Goal: Book appointment/travel/reservation

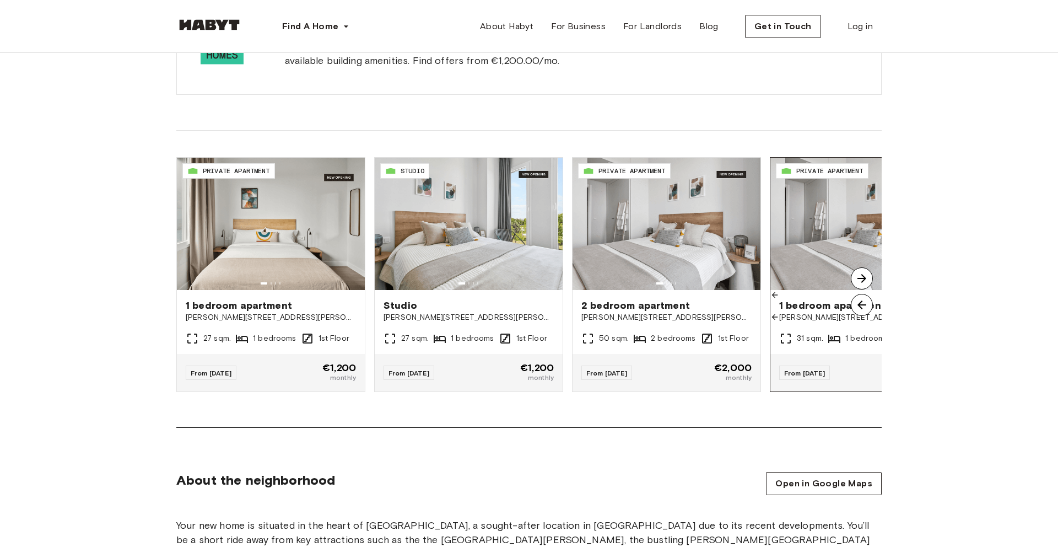
scroll to position [759, 0]
click at [861, 278] on img at bounding box center [862, 278] width 22 height 22
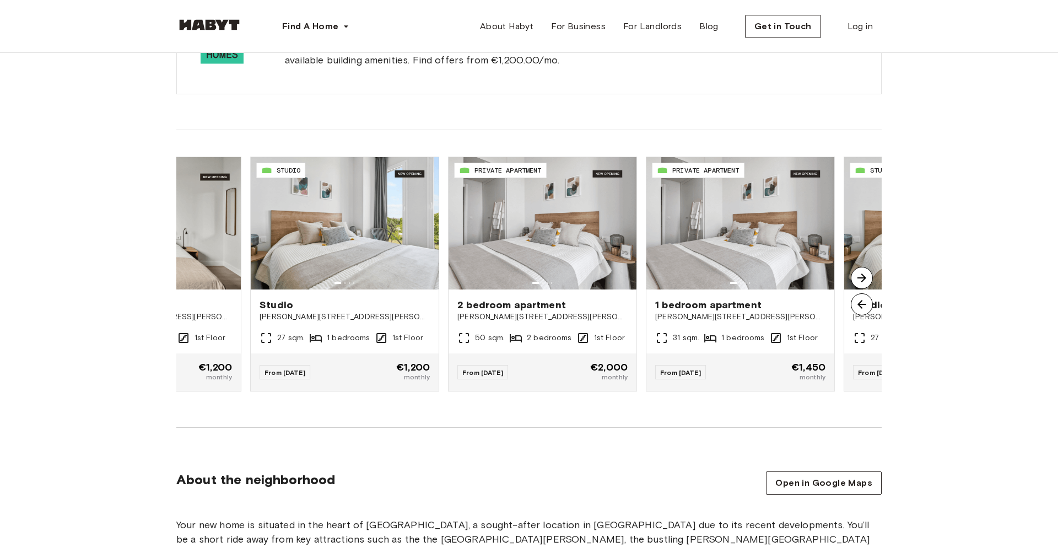
click at [861, 278] on img at bounding box center [862, 278] width 22 height 22
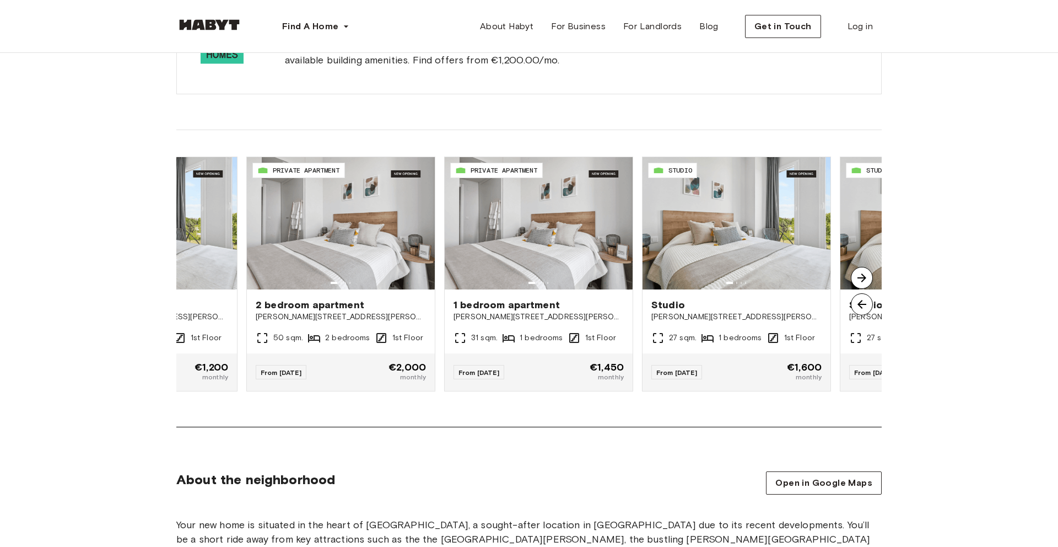
click at [861, 278] on img at bounding box center [862, 278] width 22 height 22
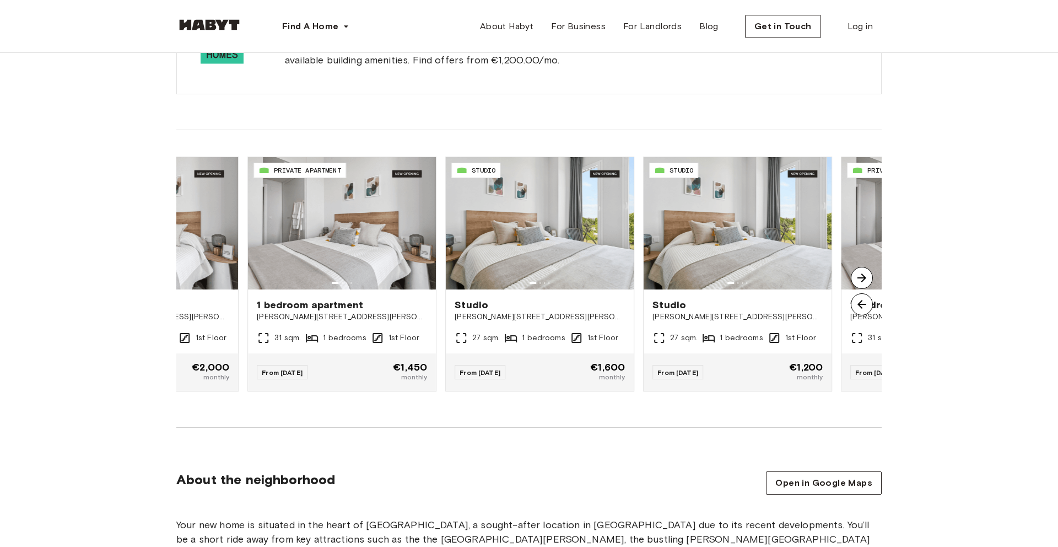
click at [861, 278] on img at bounding box center [862, 278] width 22 height 22
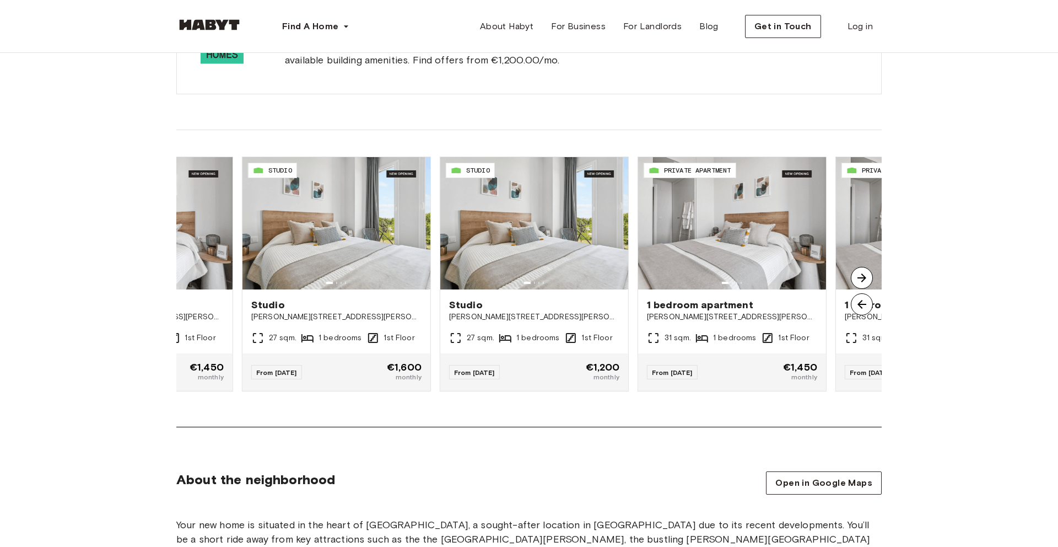
click at [861, 278] on img at bounding box center [862, 278] width 22 height 22
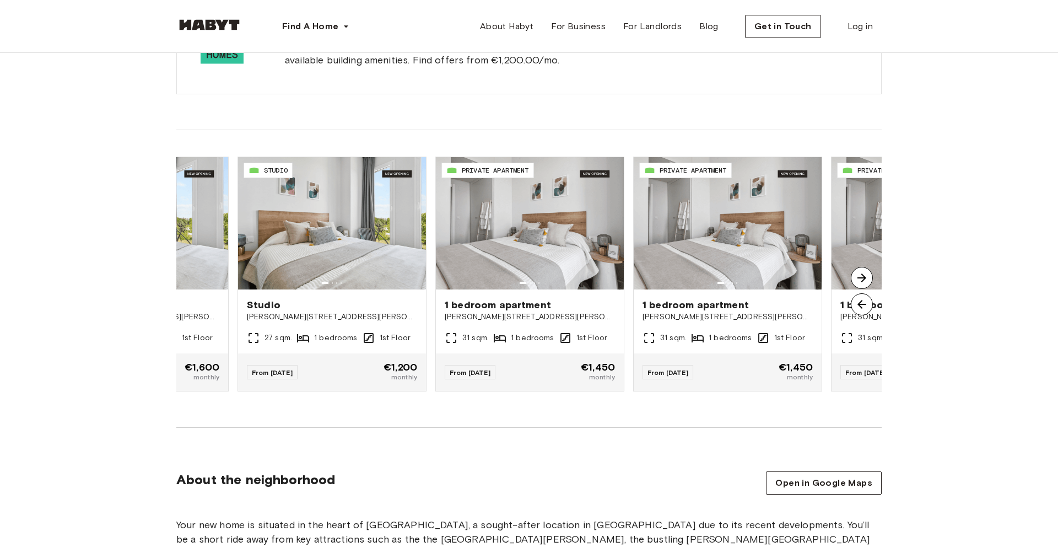
click at [861, 278] on img at bounding box center [862, 278] width 22 height 22
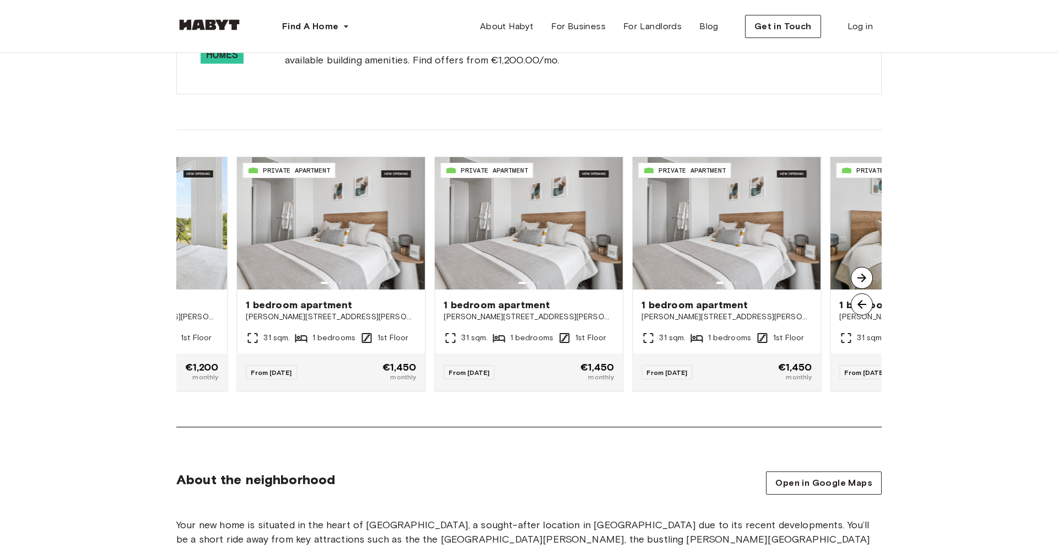
click at [861, 278] on img at bounding box center [862, 278] width 22 height 22
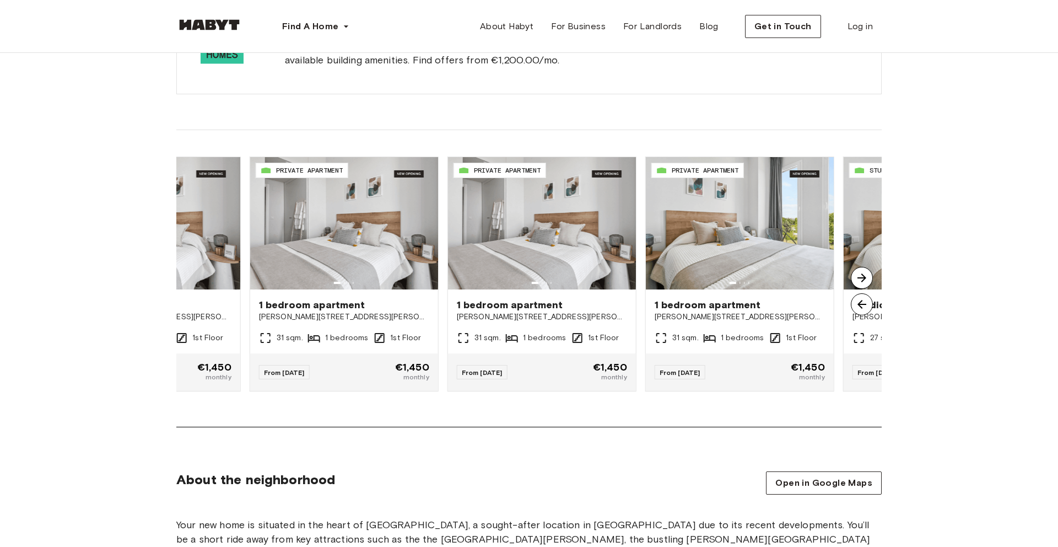
click at [861, 278] on img at bounding box center [862, 278] width 22 height 22
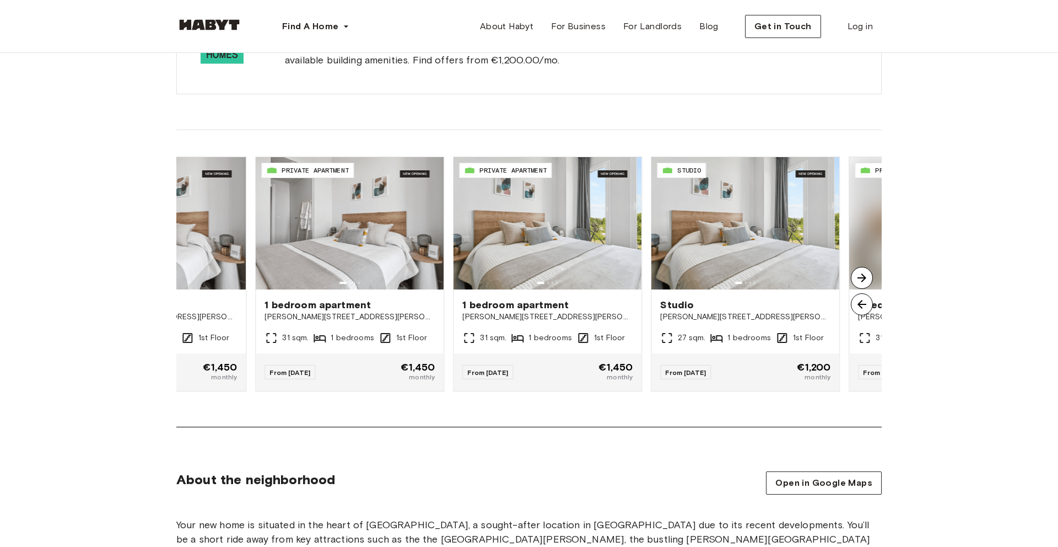
click at [861, 278] on img at bounding box center [862, 278] width 22 height 22
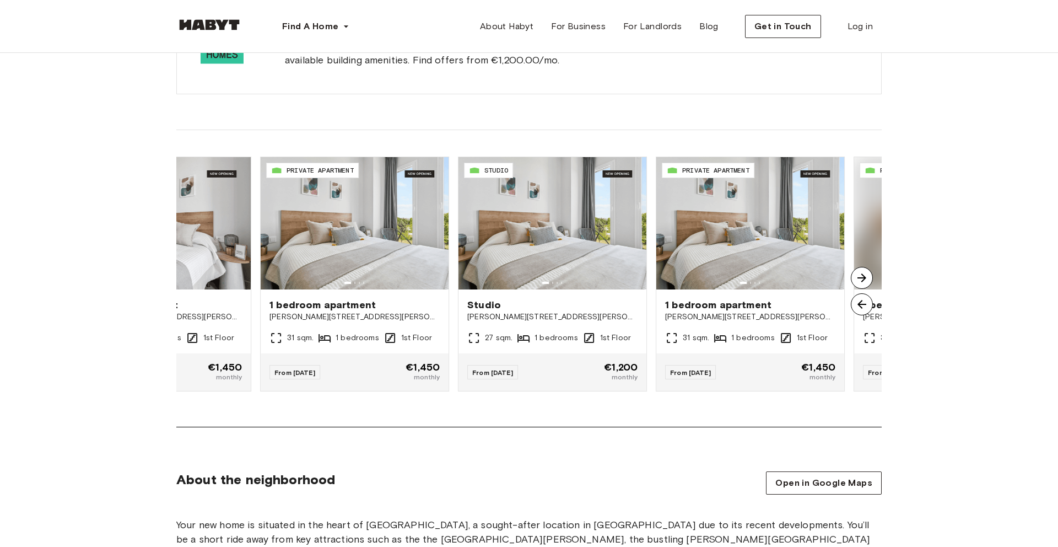
click at [861, 278] on img at bounding box center [862, 278] width 22 height 22
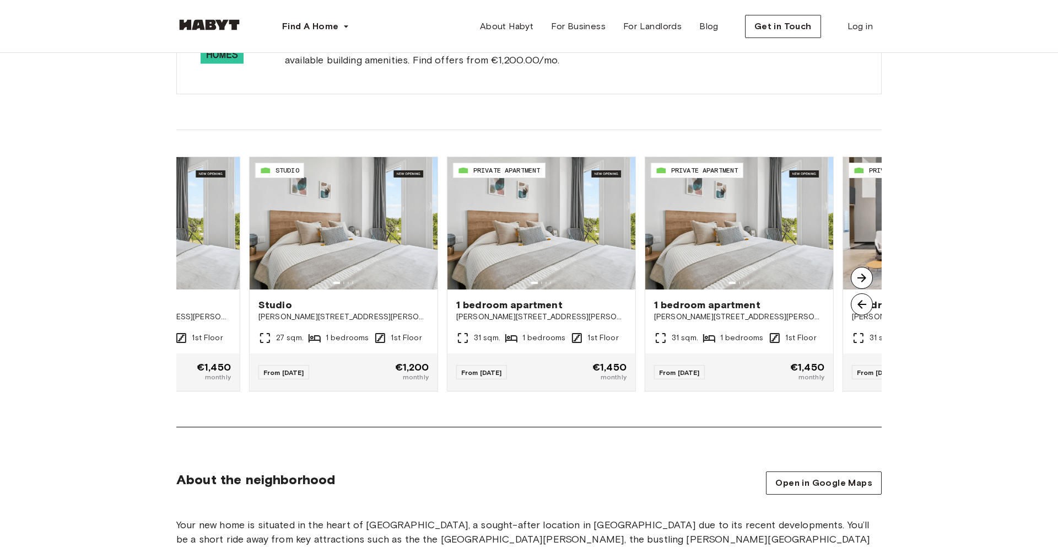
click at [861, 278] on img at bounding box center [862, 278] width 22 height 22
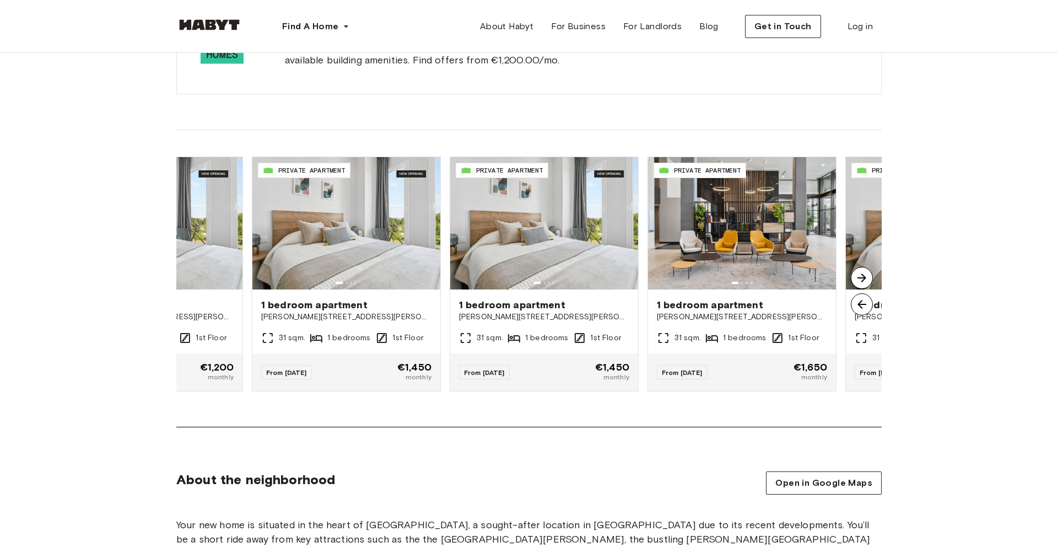
click at [861, 278] on img at bounding box center [862, 278] width 22 height 22
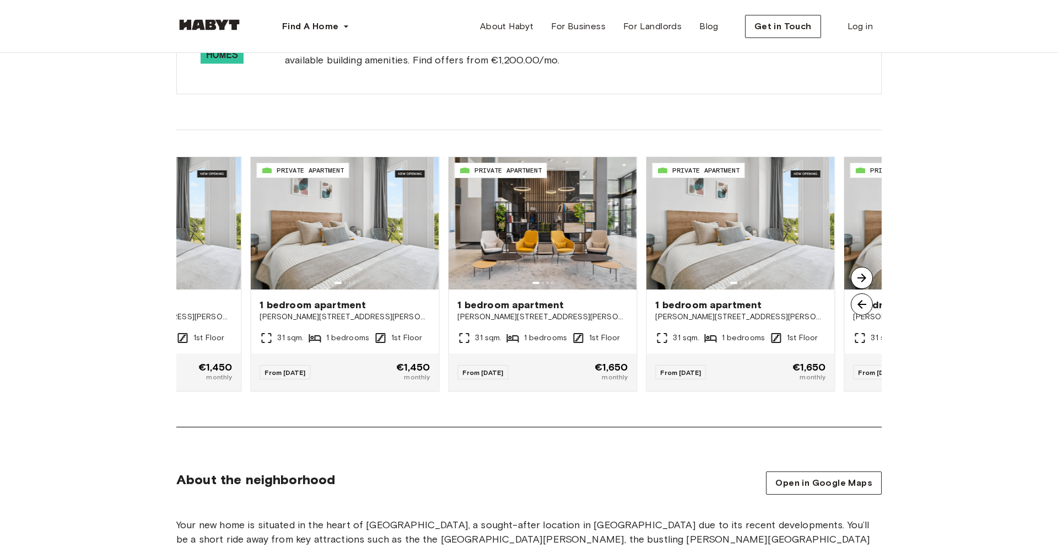
click at [861, 278] on img at bounding box center [862, 278] width 22 height 22
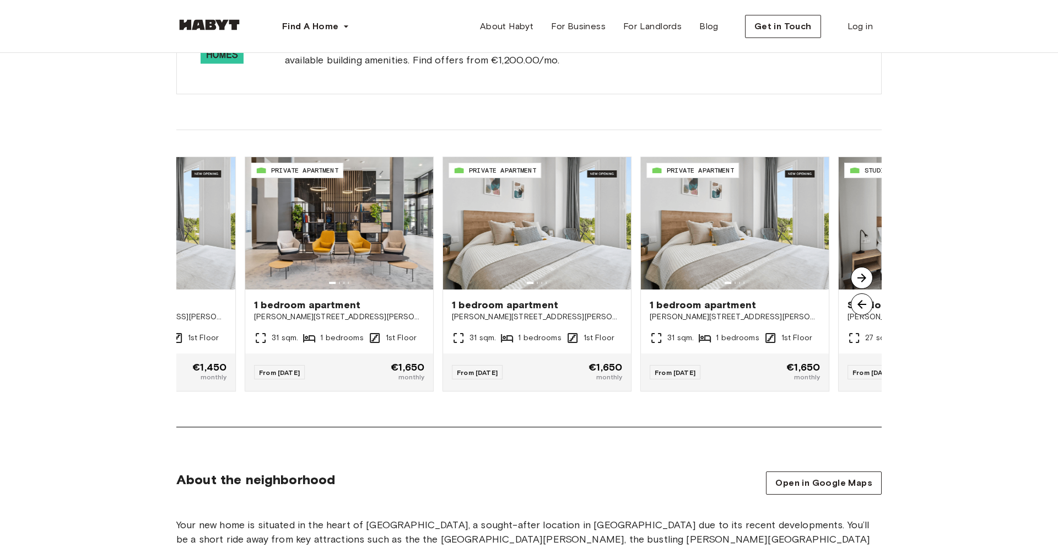
click at [861, 278] on img at bounding box center [862, 278] width 22 height 22
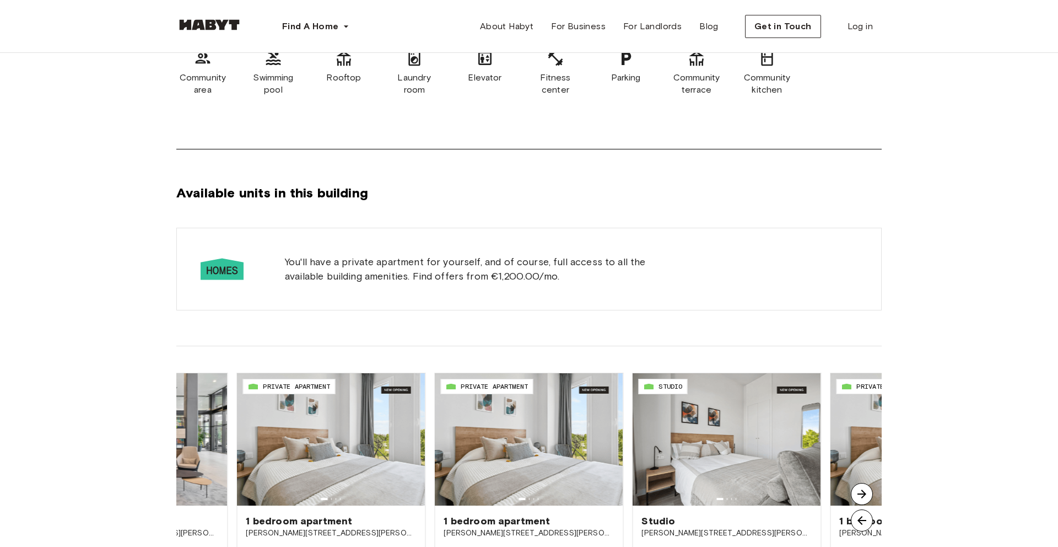
scroll to position [0, 0]
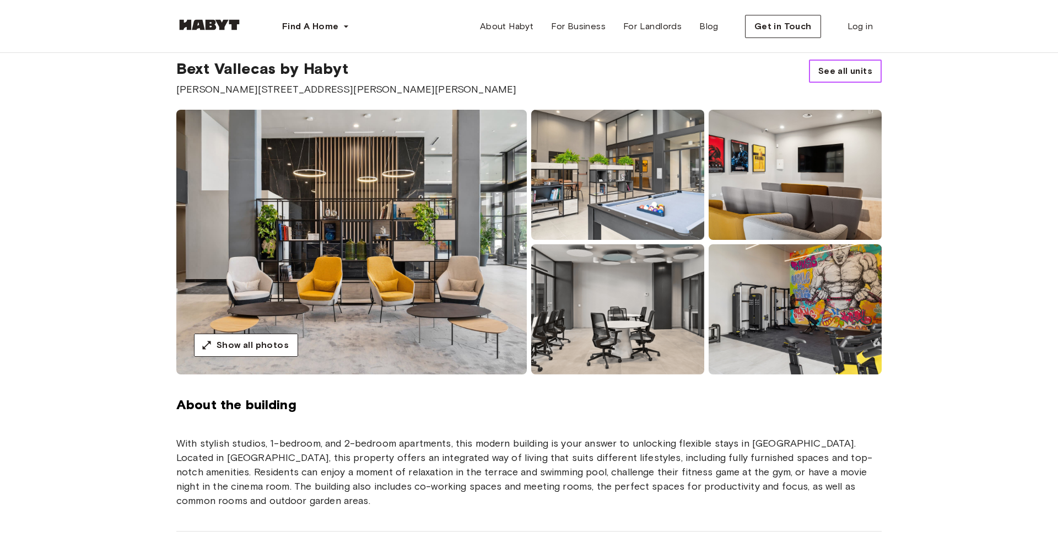
click at [863, 79] on link "See all units" at bounding box center [845, 71] width 73 height 23
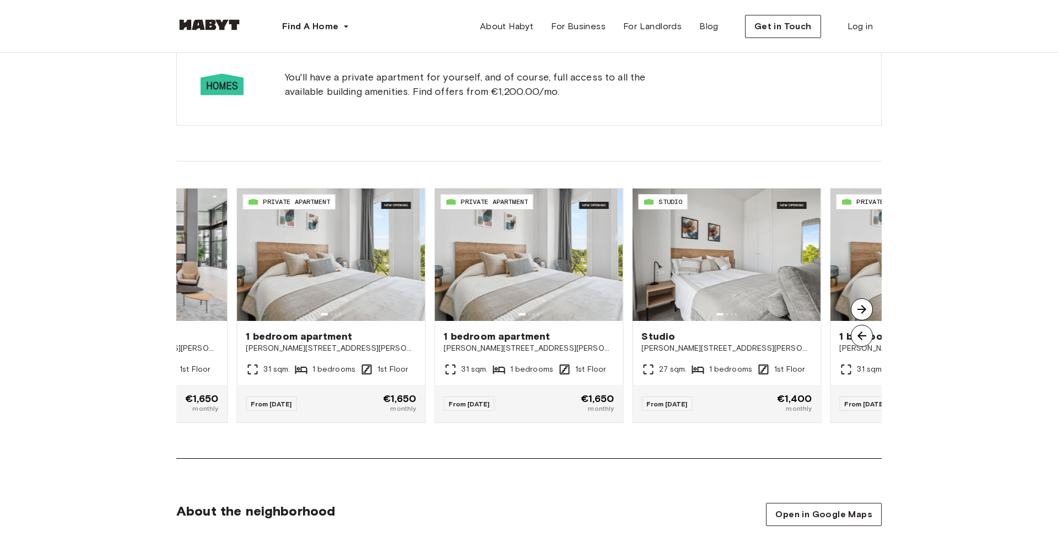
scroll to position [736, 0]
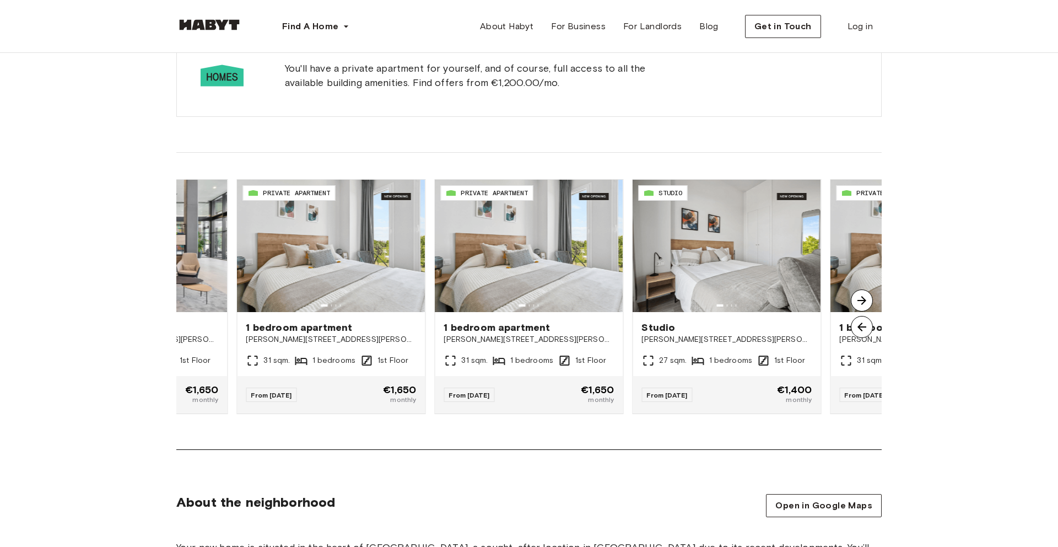
click at [862, 301] on img at bounding box center [862, 300] width 22 height 22
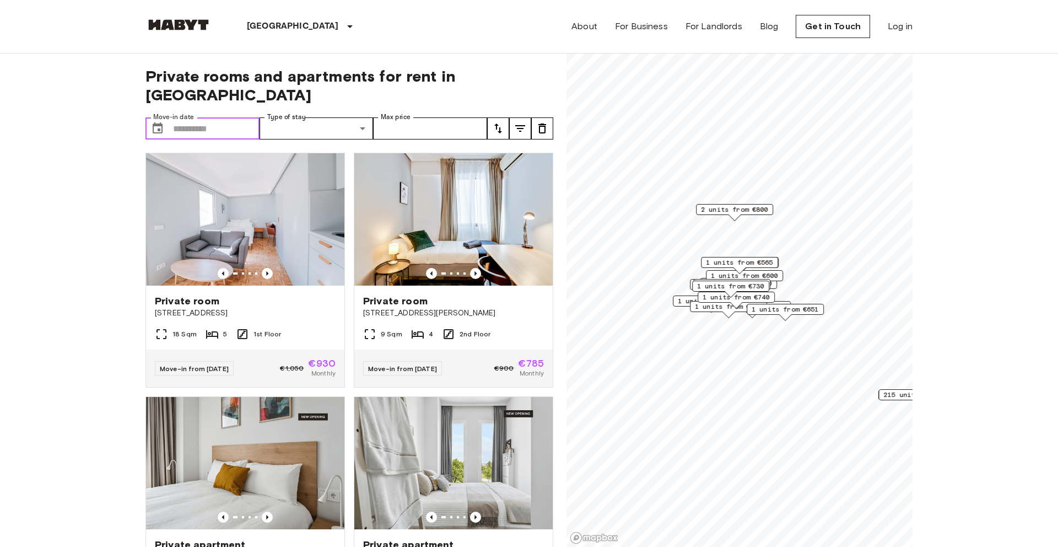
click at [230, 117] on input "Move-in date" at bounding box center [216, 128] width 87 height 22
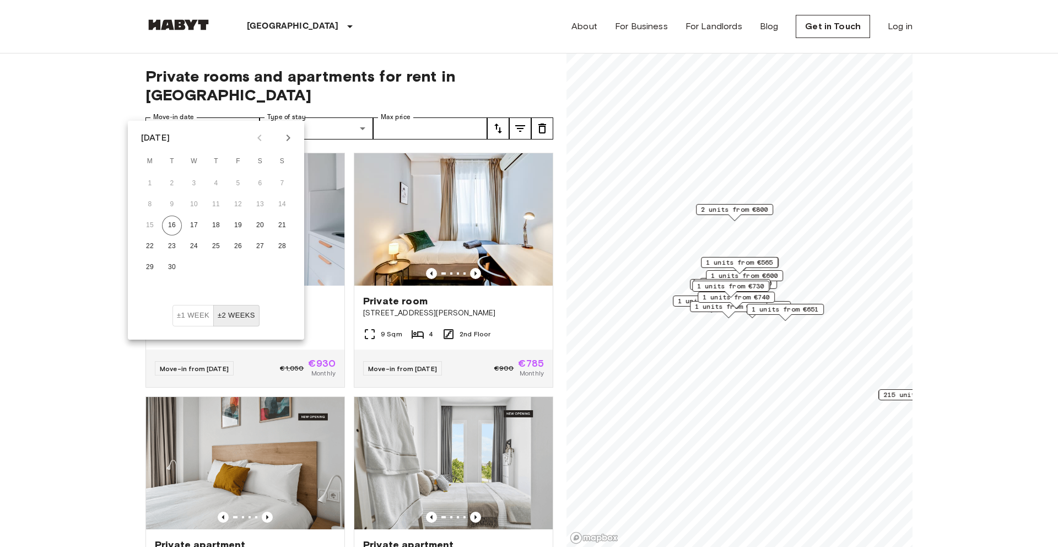
click at [283, 141] on icon "Next month" at bounding box center [288, 137] width 13 height 13
click at [282, 185] on button "5" at bounding box center [282, 184] width 20 height 20
type input "**********"
